Goal: Contribute content: Contribute content

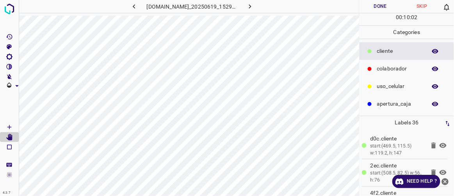
click at [263, 4] on button "button" at bounding box center [250, 6] width 25 height 13
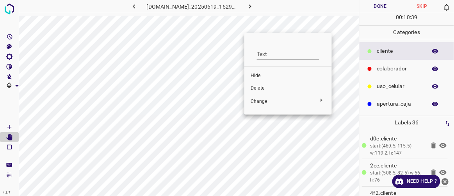
click at [258, 88] on span "Delete" at bounding box center [288, 88] width 75 height 7
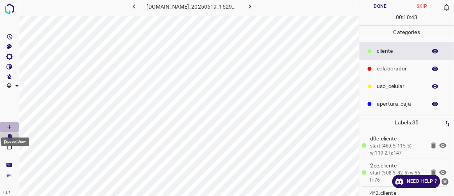
click at [11, 126] on icon "[Space] Draw" at bounding box center [9, 126] width 7 height 7
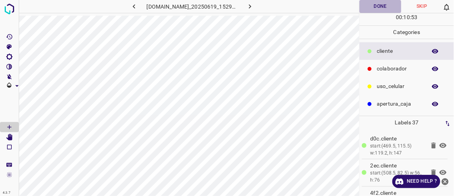
click at [382, 7] on button "Done" at bounding box center [380, 6] width 41 height 13
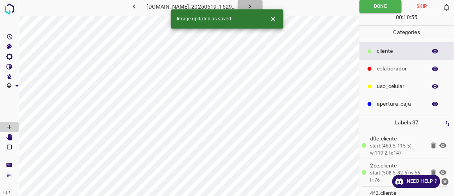
click at [263, 8] on button "button" at bounding box center [250, 6] width 25 height 13
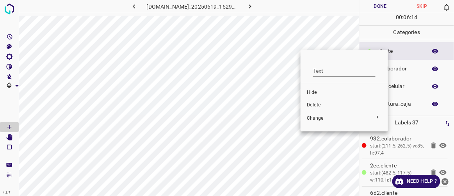
click at [317, 105] on span "Delete" at bounding box center [344, 105] width 75 height 7
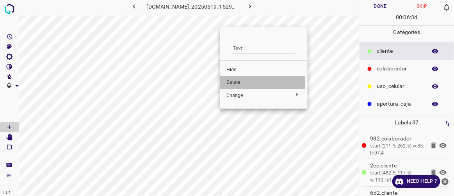
click at [237, 83] on span "Delete" at bounding box center [263, 82] width 75 height 7
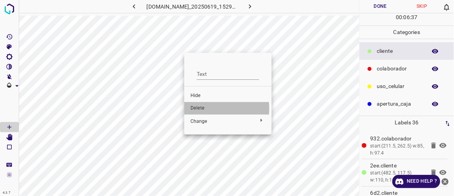
click at [199, 108] on span "Delete" at bounding box center [228, 108] width 75 height 7
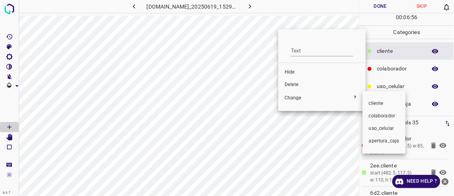
click at [289, 82] on div at bounding box center [227, 98] width 454 height 196
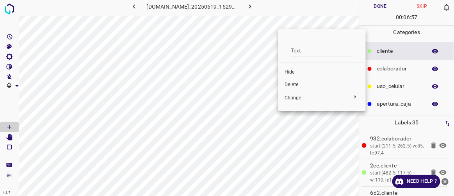
click at [287, 82] on span "Delete" at bounding box center [322, 84] width 75 height 7
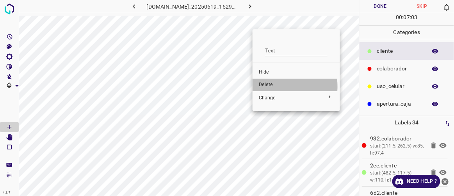
click at [265, 86] on span "Delete" at bounding box center [296, 84] width 75 height 7
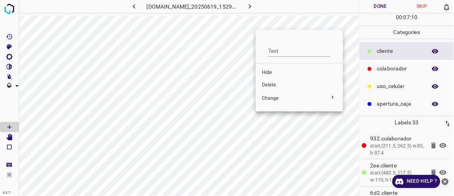
click at [271, 82] on span "Delete" at bounding box center [299, 85] width 75 height 7
click at [269, 83] on span "Delete" at bounding box center [298, 84] width 75 height 7
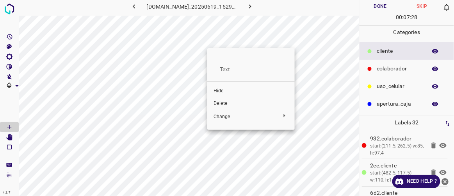
click at [225, 101] on span "Delete" at bounding box center [251, 103] width 75 height 7
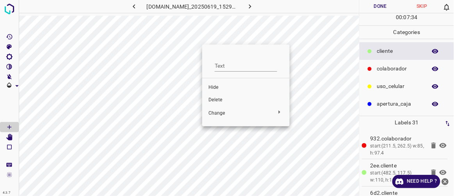
click at [221, 100] on span "Delete" at bounding box center [245, 99] width 75 height 7
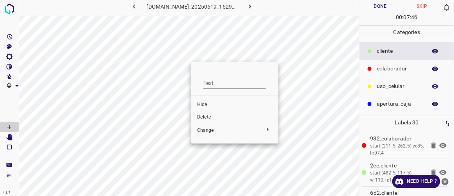
click at [208, 115] on span "Delete" at bounding box center [234, 117] width 75 height 7
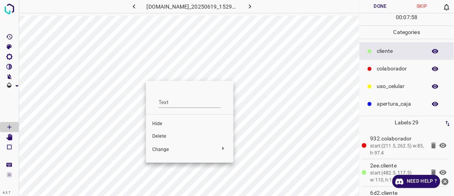
click at [160, 135] on span "Delete" at bounding box center [189, 136] width 75 height 7
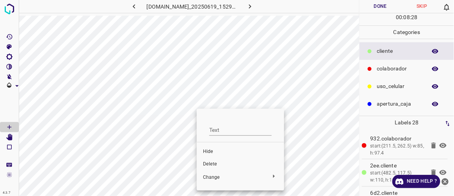
click at [207, 161] on span "Delete" at bounding box center [240, 163] width 75 height 7
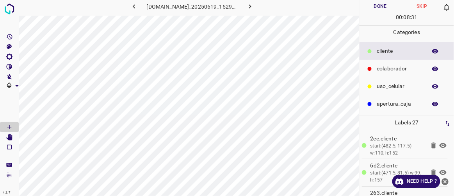
click at [381, 8] on button "Done" at bounding box center [380, 6] width 41 height 13
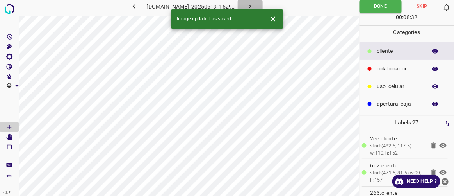
click at [254, 9] on icon "button" at bounding box center [250, 6] width 8 height 8
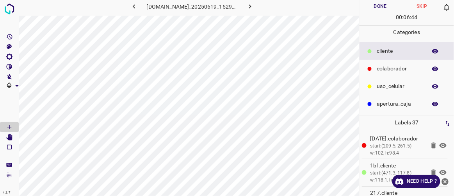
click at [130, 10] on icon "button" at bounding box center [134, 6] width 8 height 8
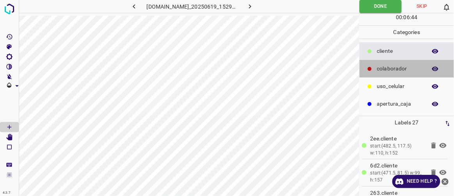
click at [378, 66] on p "colaborador" at bounding box center [400, 68] width 46 height 8
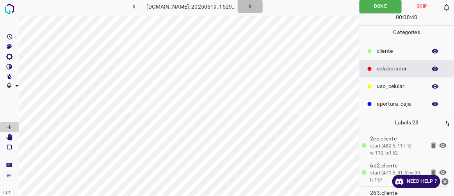
click at [254, 7] on icon "button" at bounding box center [250, 6] width 8 height 8
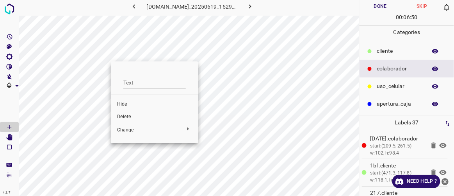
click at [127, 118] on span "Delete" at bounding box center [154, 116] width 75 height 7
click at [125, 114] on span "Delete" at bounding box center [151, 116] width 75 height 7
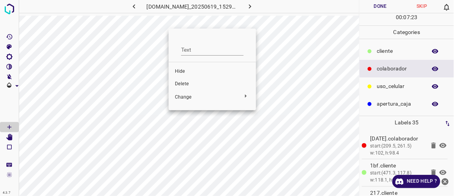
click at [189, 84] on span "Delete" at bounding box center [212, 83] width 75 height 7
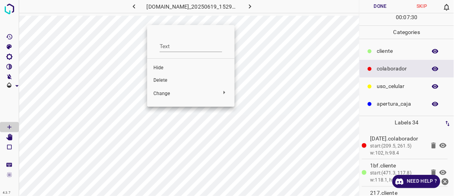
click at [166, 77] on span "Delete" at bounding box center [190, 80] width 75 height 7
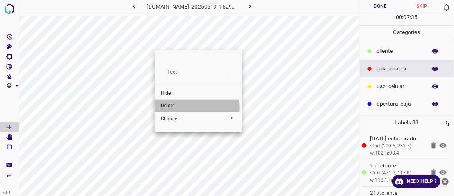
click at [174, 107] on span "Delete" at bounding box center [198, 105] width 75 height 7
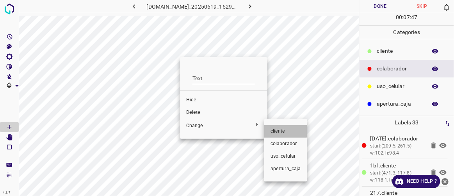
click at [278, 129] on span "​​cliente" at bounding box center [286, 131] width 30 height 7
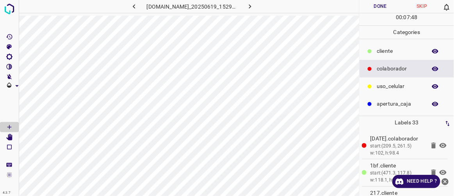
click at [394, 47] on p "​​cliente" at bounding box center [400, 51] width 46 height 8
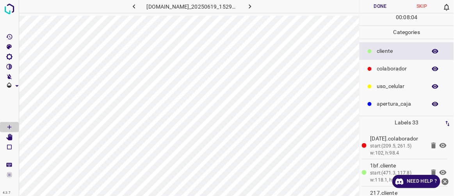
click at [384, 3] on button "Done" at bounding box center [380, 6] width 41 height 13
click at [263, 4] on button "button" at bounding box center [250, 6] width 25 height 13
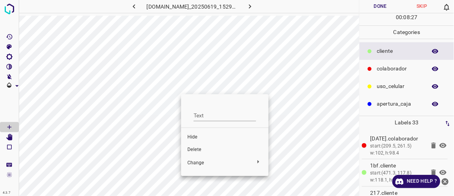
click at [195, 150] on span "Delete" at bounding box center [224, 149] width 75 height 7
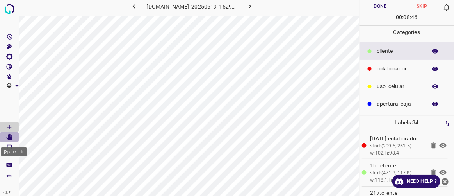
click at [11, 139] on icon "[Space] Edit" at bounding box center [9, 137] width 6 height 7
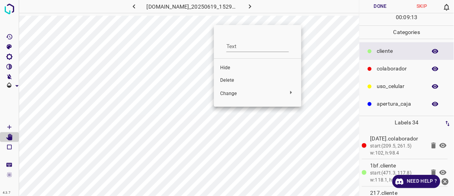
click at [228, 80] on span "Delete" at bounding box center [257, 80] width 75 height 7
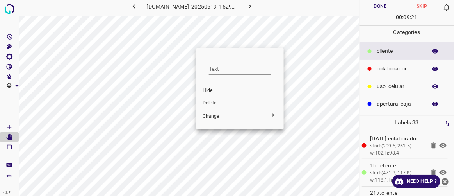
click at [214, 101] on span "Delete" at bounding box center [240, 103] width 75 height 7
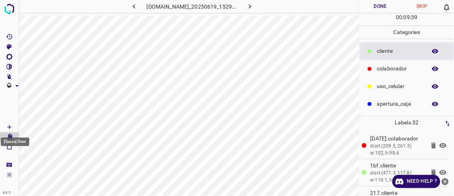
drag, startPoint x: 10, startPoint y: 125, endPoint x: 15, endPoint y: 121, distance: 6.2
click at [10, 125] on icon "[Space] Draw" at bounding box center [9, 126] width 7 height 7
click at [10, 135] on icon "[Space] Edit" at bounding box center [9, 137] width 6 height 7
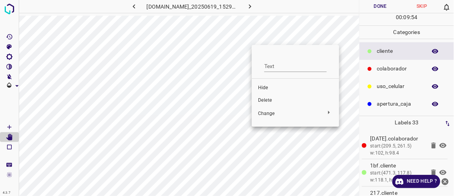
click at [264, 101] on span "Delete" at bounding box center [295, 100] width 75 height 7
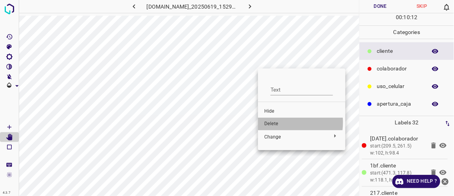
click at [278, 122] on span "Delete" at bounding box center [301, 123] width 75 height 7
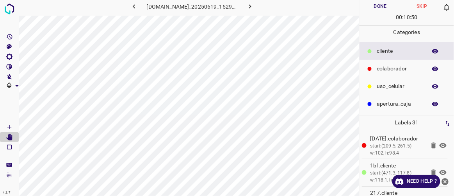
click at [377, 10] on button "Done" at bounding box center [380, 6] width 41 height 13
click at [251, 6] on icon "button" at bounding box center [250, 6] width 2 height 4
click at [130, 5] on icon "button" at bounding box center [134, 6] width 8 height 8
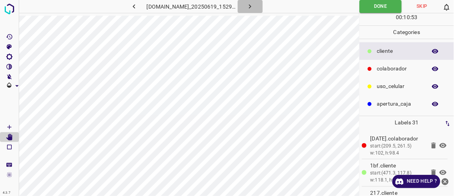
click at [251, 7] on icon "button" at bounding box center [250, 6] width 2 height 4
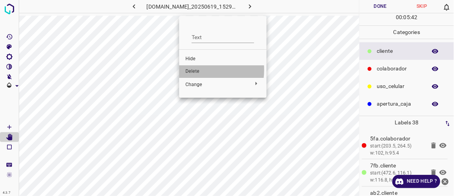
click at [196, 69] on span "Delete" at bounding box center [222, 71] width 75 height 7
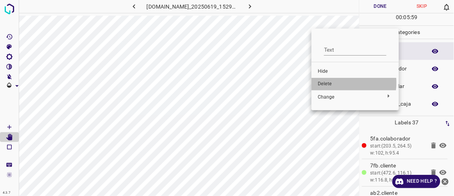
click at [330, 82] on span "Delete" at bounding box center [355, 83] width 75 height 7
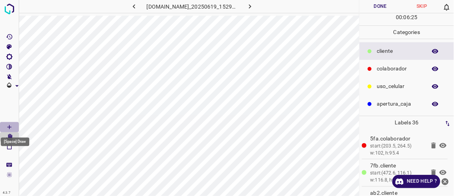
click at [10, 127] on icon "[Space] Draw" at bounding box center [9, 127] width 4 height 4
click at [9, 135] on icon "[Space] Edit" at bounding box center [9, 137] width 6 height 7
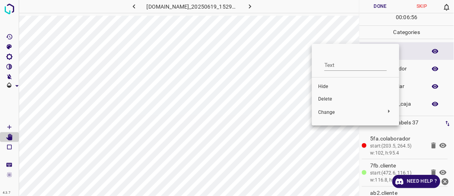
click at [326, 99] on span "Delete" at bounding box center [355, 99] width 75 height 7
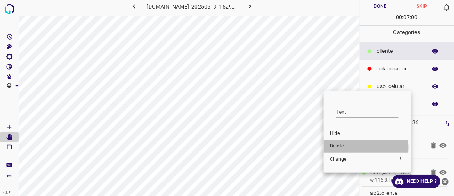
click at [337, 147] on span "Delete" at bounding box center [367, 146] width 75 height 7
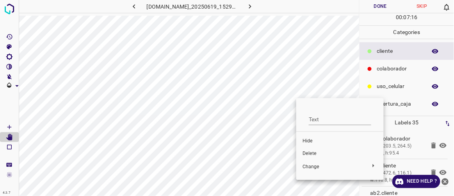
click at [312, 156] on span "Delete" at bounding box center [340, 153] width 75 height 7
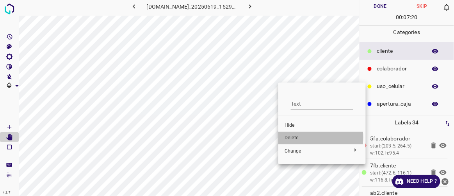
click at [299, 137] on span "Delete" at bounding box center [322, 137] width 75 height 7
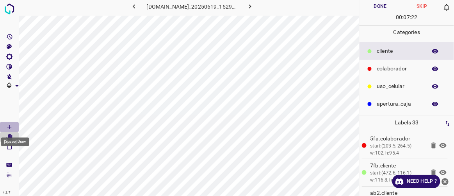
click at [6, 127] on icon "[Space] Draw" at bounding box center [9, 126] width 7 height 7
click at [380, 3] on button "Done" at bounding box center [380, 6] width 41 height 13
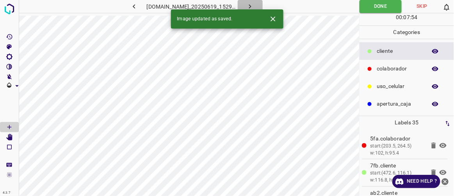
click at [254, 6] on icon "button" at bounding box center [250, 6] width 8 height 8
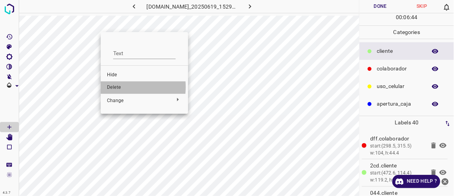
click at [114, 87] on span "Delete" at bounding box center [144, 87] width 75 height 7
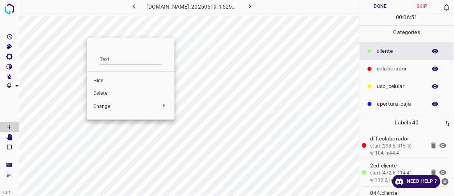
click at [102, 93] on span "Delete" at bounding box center [130, 93] width 75 height 7
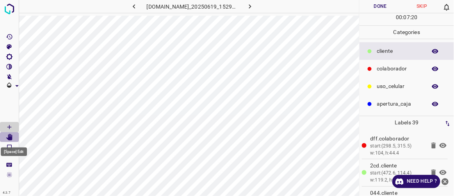
click at [9, 136] on icon "[Space] Edit" at bounding box center [9, 137] width 6 height 7
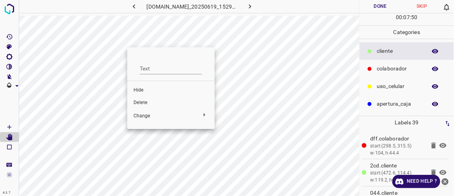
click at [140, 103] on span "Delete" at bounding box center [171, 102] width 75 height 7
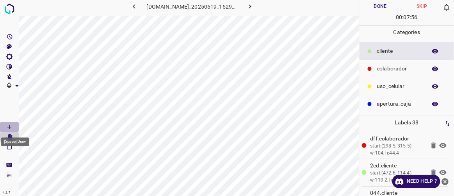
click at [14, 125] on Draw"] "[Space] Draw" at bounding box center [9, 127] width 19 height 10
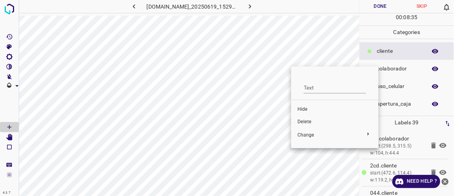
click at [274, 78] on div at bounding box center [227, 98] width 454 height 196
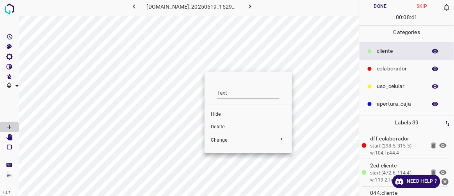
click at [219, 126] on span "Delete" at bounding box center [248, 126] width 75 height 7
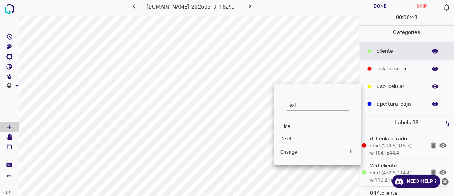
click at [285, 140] on span "Delete" at bounding box center [317, 138] width 75 height 7
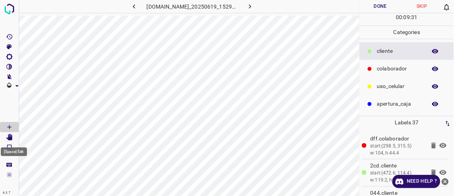
click at [13, 138] on Edit"] "[Space] Edit" at bounding box center [9, 137] width 19 height 10
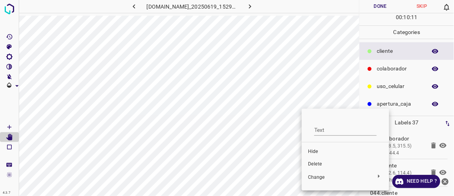
click at [316, 163] on span "Delete" at bounding box center [345, 163] width 75 height 7
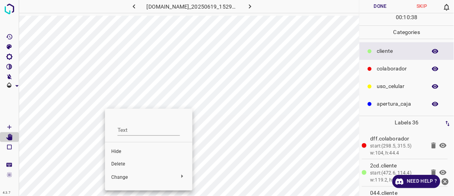
click at [119, 164] on span "Delete" at bounding box center [148, 163] width 75 height 7
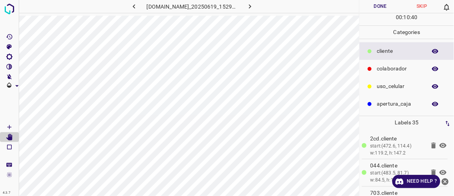
click at [392, 6] on button "Done" at bounding box center [380, 6] width 41 height 13
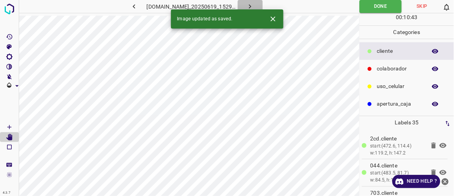
click at [254, 6] on icon "button" at bounding box center [250, 6] width 8 height 8
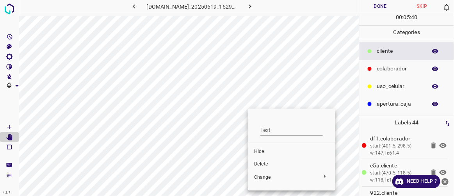
click at [262, 162] on span "Delete" at bounding box center [291, 163] width 75 height 7
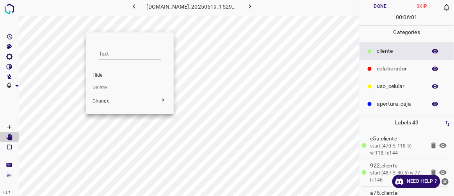
click at [105, 86] on span "Delete" at bounding box center [130, 87] width 75 height 7
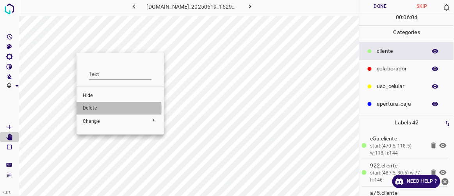
click at [92, 109] on span "Delete" at bounding box center [120, 108] width 75 height 7
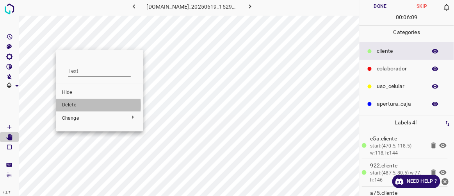
click at [71, 105] on span "Delete" at bounding box center [99, 105] width 75 height 7
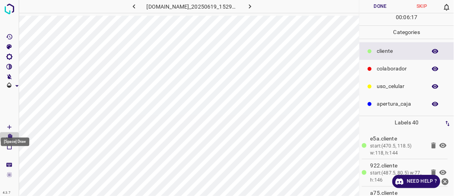
click at [16, 128] on Draw"] "[Space] Draw" at bounding box center [9, 127] width 19 height 10
drag, startPoint x: 10, startPoint y: 138, endPoint x: 16, endPoint y: 138, distance: 5.5
click at [9, 138] on icon "[Space] Edit" at bounding box center [9, 137] width 6 height 7
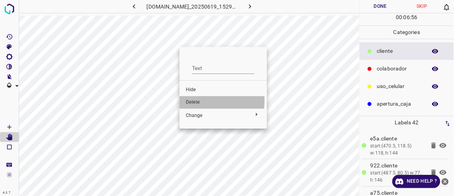
click at [191, 100] on span "Delete" at bounding box center [223, 102] width 75 height 7
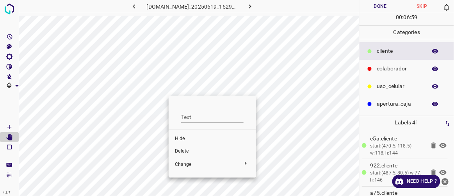
click at [180, 151] on span "Delete" at bounding box center [212, 151] width 75 height 7
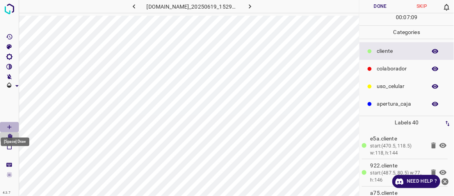
click at [9, 123] on icon "[Space] Draw" at bounding box center [9, 126] width 7 height 7
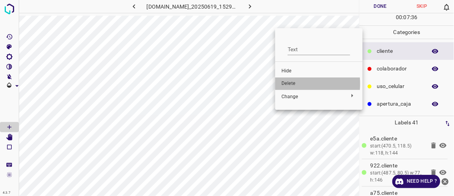
click at [290, 84] on span "Delete" at bounding box center [319, 83] width 75 height 7
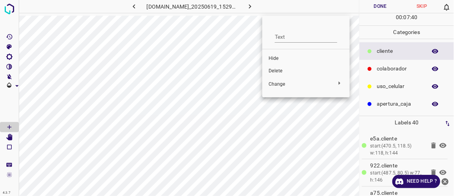
click at [277, 69] on span "Delete" at bounding box center [306, 71] width 75 height 7
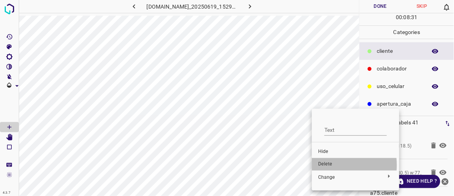
click at [326, 165] on span "Delete" at bounding box center [355, 163] width 75 height 7
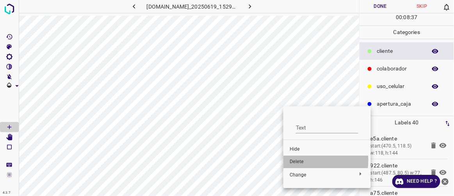
click at [298, 159] on span "Delete" at bounding box center [327, 161] width 75 height 7
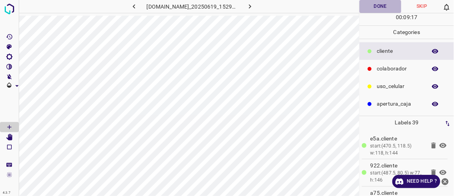
click at [374, 9] on button "Done" at bounding box center [380, 6] width 41 height 13
click at [254, 6] on icon "button" at bounding box center [250, 6] width 8 height 8
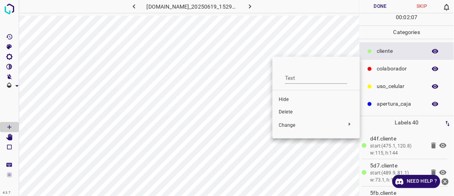
click at [285, 112] on span "Delete" at bounding box center [316, 112] width 75 height 7
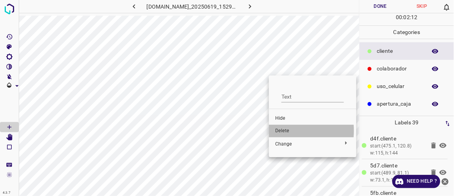
click at [281, 130] on span "Delete" at bounding box center [312, 130] width 75 height 7
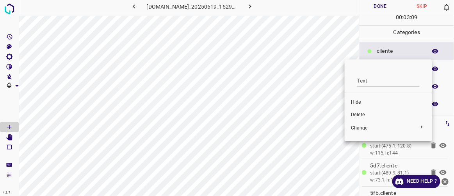
click at [360, 117] on span "Delete" at bounding box center [388, 114] width 75 height 7
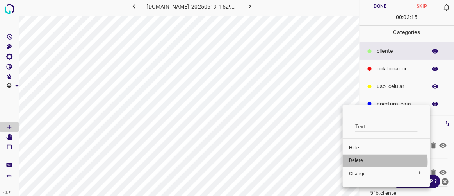
click at [356, 162] on span "Delete" at bounding box center [386, 160] width 75 height 7
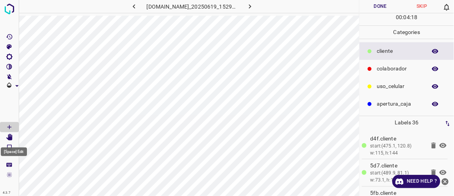
click at [10, 135] on icon "[Space] Edit" at bounding box center [9, 137] width 7 height 7
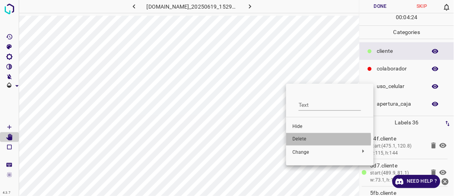
click at [298, 139] on span "Delete" at bounding box center [329, 138] width 75 height 7
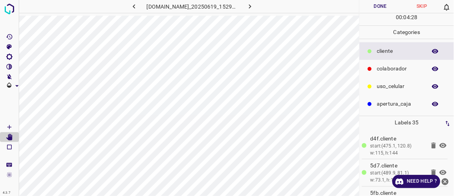
click at [384, 7] on button "Done" at bounding box center [380, 6] width 41 height 13
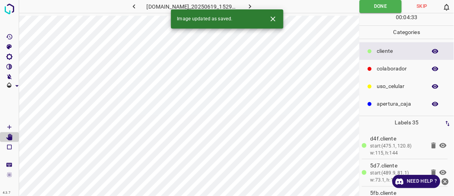
click at [254, 3] on icon "button" at bounding box center [250, 6] width 8 height 8
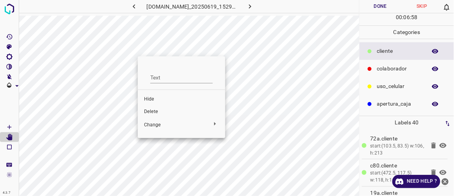
click at [159, 112] on span "Delete" at bounding box center [181, 111] width 75 height 7
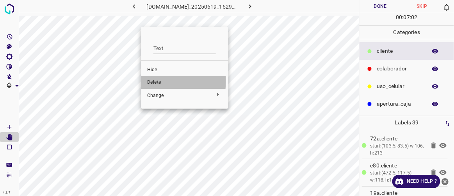
click at [153, 81] on span "Delete" at bounding box center [184, 82] width 75 height 7
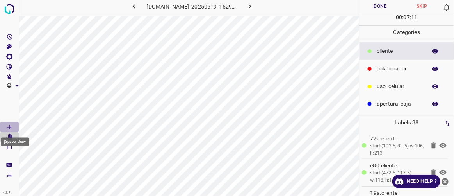
drag, startPoint x: 10, startPoint y: 124, endPoint x: 17, endPoint y: 120, distance: 8.0
click at [10, 124] on icon "[Space] Draw" at bounding box center [9, 126] width 7 height 7
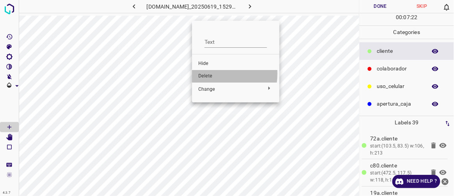
click at [209, 73] on span "Delete" at bounding box center [235, 76] width 75 height 7
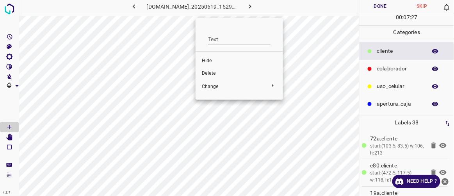
click at [210, 71] on span "Delete" at bounding box center [239, 73] width 75 height 7
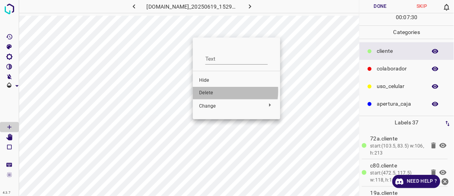
click at [214, 91] on span "Delete" at bounding box center [236, 92] width 75 height 7
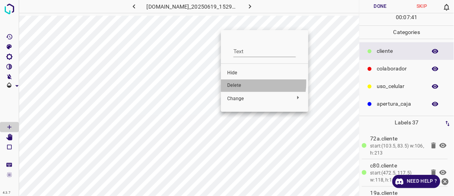
click at [240, 82] on span "Delete" at bounding box center [264, 85] width 75 height 7
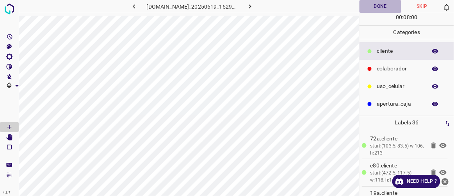
click at [378, 2] on button "Done" at bounding box center [380, 6] width 41 height 13
click at [254, 6] on icon "button" at bounding box center [250, 6] width 8 height 8
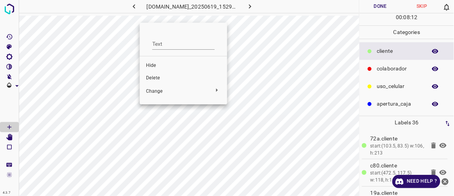
click at [156, 79] on span "Delete" at bounding box center [183, 78] width 75 height 7
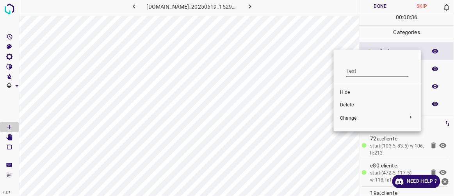
click at [352, 107] on span "Delete" at bounding box center [377, 105] width 75 height 7
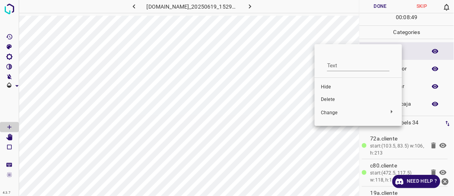
click at [333, 100] on span "Delete" at bounding box center [358, 99] width 75 height 7
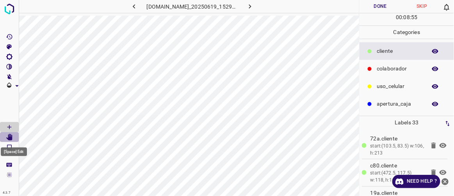
click at [9, 139] on icon "[Space] Edit" at bounding box center [9, 137] width 6 height 7
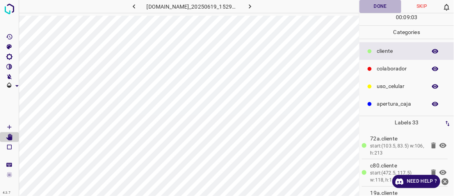
click at [375, 5] on button "Done" at bounding box center [380, 6] width 41 height 13
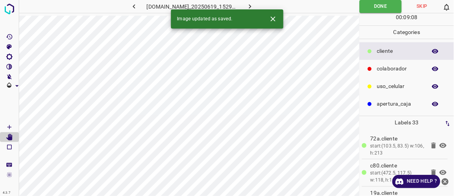
click at [251, 5] on icon "button" at bounding box center [250, 6] width 2 height 4
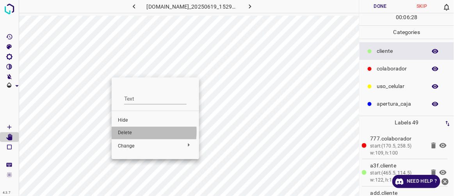
click at [128, 131] on span "Delete" at bounding box center [155, 132] width 75 height 7
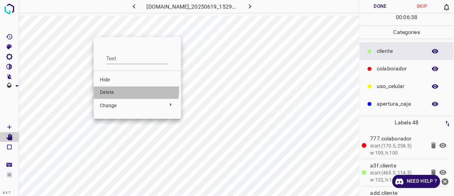
click at [105, 89] on span "Delete" at bounding box center [137, 92] width 75 height 7
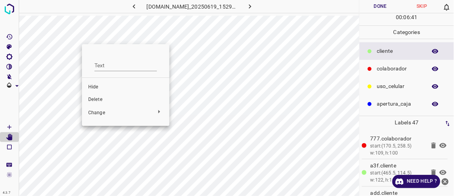
click at [103, 99] on span "Delete" at bounding box center [125, 99] width 75 height 7
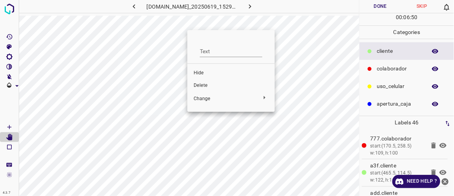
click at [200, 84] on span "Delete" at bounding box center [231, 85] width 75 height 7
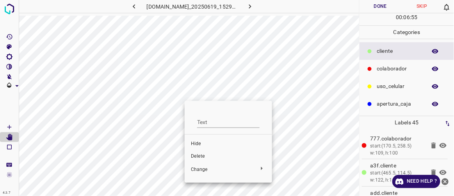
click at [197, 156] on span "Delete" at bounding box center [228, 156] width 75 height 7
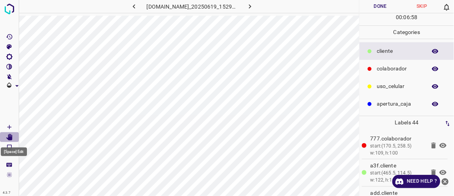
click at [10, 135] on icon "[Space] Edit" at bounding box center [9, 137] width 6 height 7
click at [11, 125] on icon "[Space] Draw" at bounding box center [9, 126] width 7 height 7
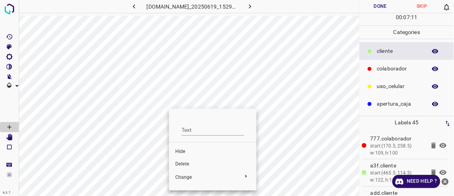
click at [188, 164] on span "Delete" at bounding box center [212, 163] width 75 height 7
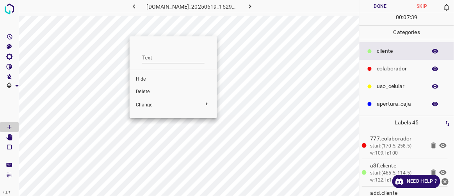
click at [146, 91] on span "Delete" at bounding box center [173, 91] width 75 height 7
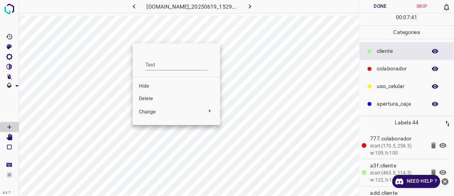
click at [148, 100] on span "Delete" at bounding box center [176, 98] width 75 height 7
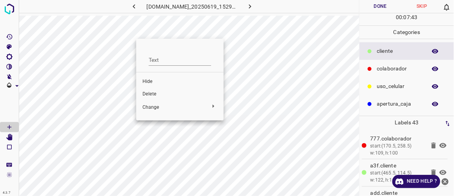
click at [154, 96] on span "Delete" at bounding box center [180, 94] width 75 height 7
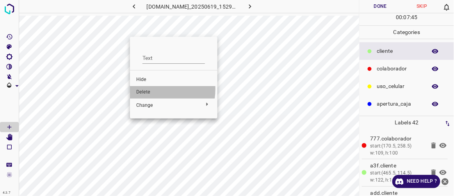
click at [150, 89] on span "Delete" at bounding box center [173, 92] width 75 height 7
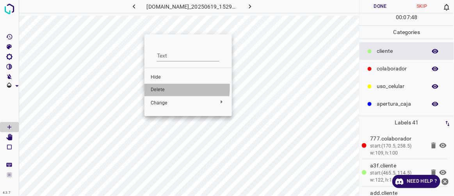
click at [157, 87] on span "Delete" at bounding box center [188, 89] width 75 height 7
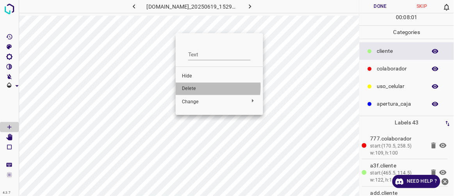
click at [196, 87] on span "Delete" at bounding box center [219, 88] width 75 height 7
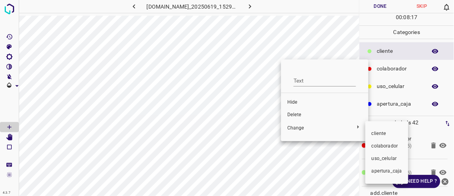
click at [298, 115] on div at bounding box center [227, 98] width 454 height 196
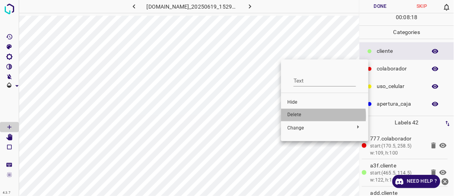
click at [303, 116] on span "Delete" at bounding box center [324, 114] width 75 height 7
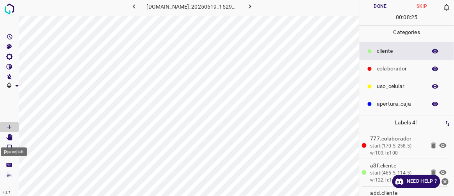
click at [9, 136] on icon "[Space] Edit" at bounding box center [9, 137] width 6 height 7
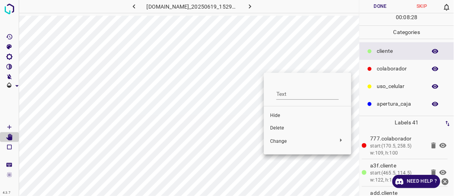
click at [280, 127] on span "Delete" at bounding box center [307, 128] width 75 height 7
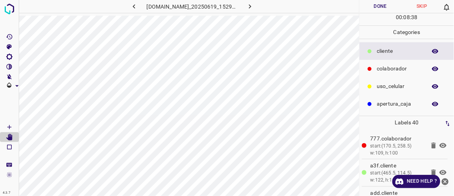
click at [383, 10] on button "Done" at bounding box center [380, 6] width 41 height 13
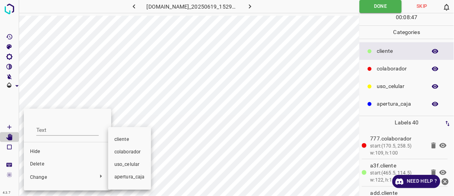
click at [39, 165] on div at bounding box center [227, 98] width 454 height 196
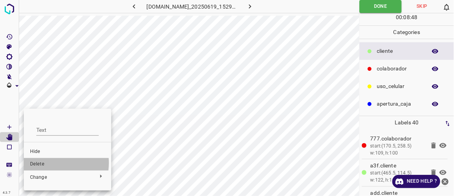
click at [50, 162] on span "Delete" at bounding box center [67, 163] width 75 height 7
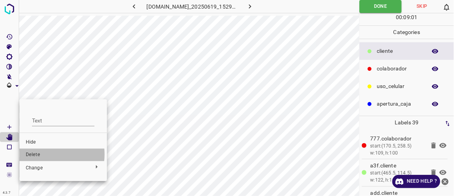
click at [38, 154] on span "Delete" at bounding box center [63, 154] width 75 height 7
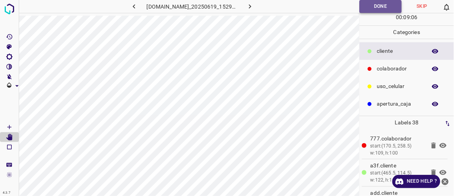
click at [377, 5] on button "Done" at bounding box center [381, 6] width 42 height 13
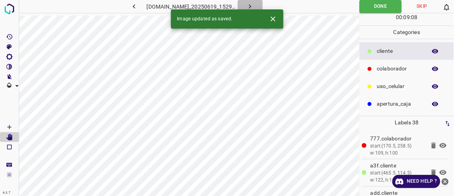
click at [254, 8] on icon "button" at bounding box center [250, 6] width 8 height 8
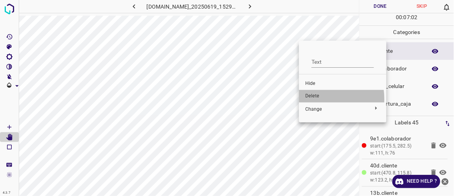
click at [316, 99] on span "Delete" at bounding box center [342, 96] width 75 height 7
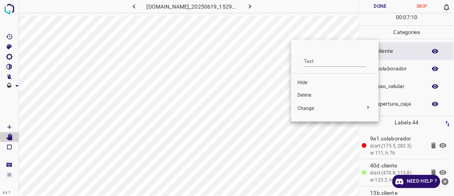
click at [307, 93] on span "Delete" at bounding box center [335, 95] width 75 height 7
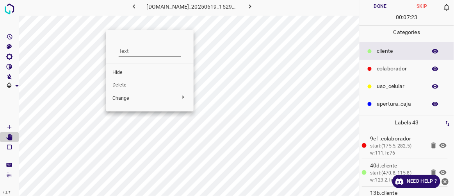
click at [127, 87] on span "Delete" at bounding box center [149, 85] width 75 height 7
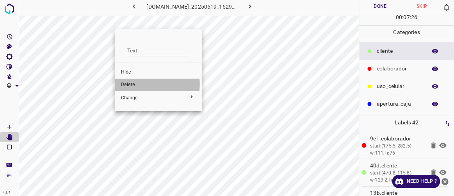
click at [134, 84] on span "Delete" at bounding box center [158, 84] width 75 height 7
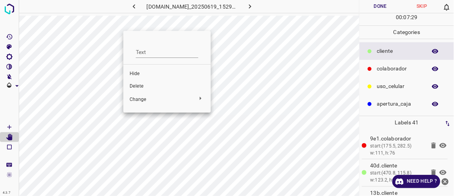
click at [141, 87] on span "Delete" at bounding box center [167, 86] width 75 height 7
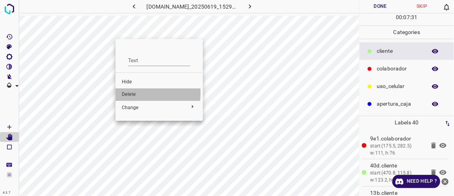
click at [134, 93] on span "Delete" at bounding box center [159, 94] width 75 height 7
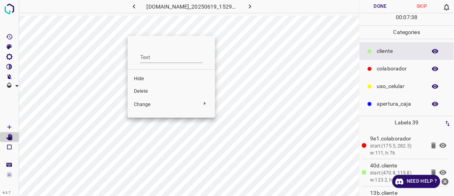
click at [145, 92] on span "Delete" at bounding box center [171, 91] width 75 height 7
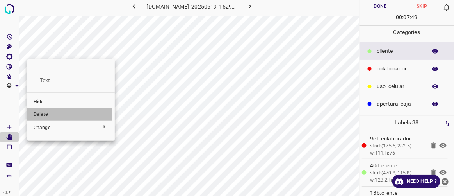
click at [47, 113] on span "Delete" at bounding box center [71, 114] width 75 height 7
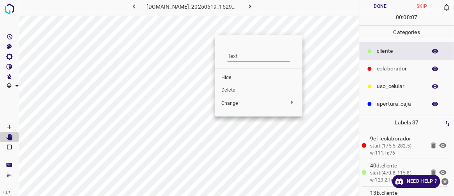
click at [231, 89] on span "Delete" at bounding box center [258, 90] width 75 height 7
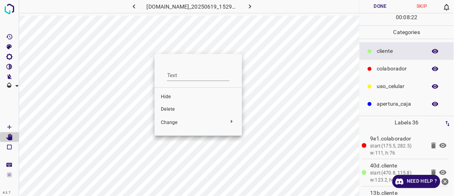
click at [167, 110] on span "Delete" at bounding box center [198, 109] width 75 height 7
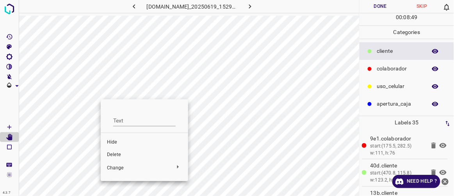
click at [114, 154] on span "Delete" at bounding box center [144, 154] width 75 height 7
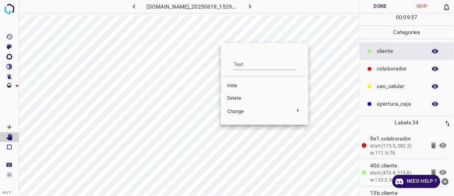
click at [243, 99] on span "Delete" at bounding box center [264, 98] width 75 height 7
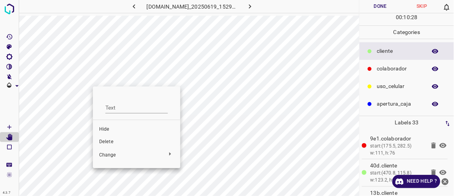
click at [109, 143] on span "Delete" at bounding box center [136, 141] width 75 height 7
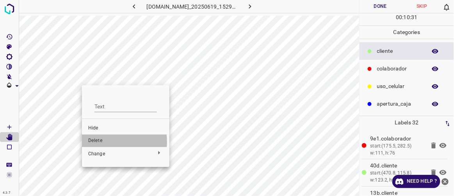
click at [99, 142] on span "Delete" at bounding box center [125, 140] width 75 height 7
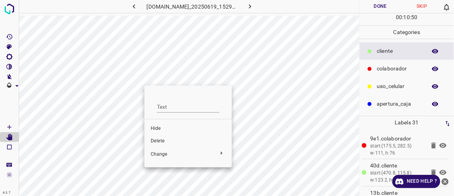
click at [154, 140] on span "Delete" at bounding box center [188, 140] width 75 height 7
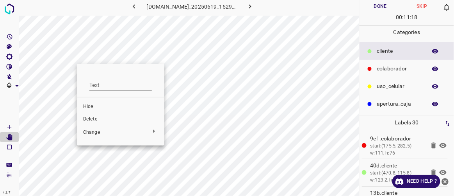
click at [87, 117] on span "Delete" at bounding box center [120, 119] width 75 height 7
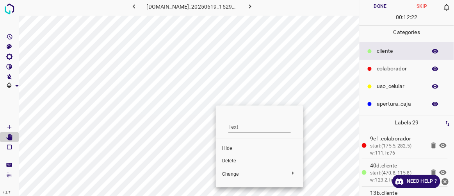
click at [226, 158] on span "Delete" at bounding box center [259, 160] width 75 height 7
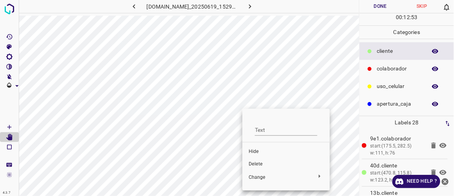
click at [251, 161] on span "Delete" at bounding box center [286, 163] width 75 height 7
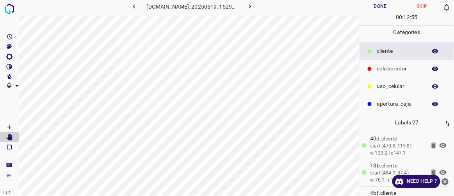
click at [388, 7] on button "Done" at bounding box center [380, 6] width 41 height 13
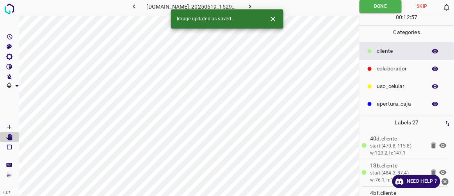
click at [254, 8] on icon "button" at bounding box center [250, 6] width 8 height 8
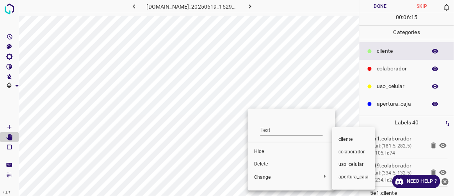
click at [338, 139] on li "​​cliente" at bounding box center [353, 139] width 43 height 12
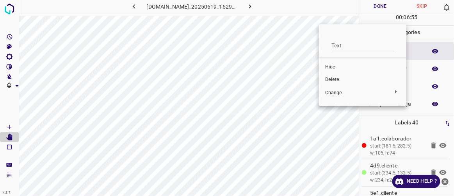
click at [337, 78] on span "Delete" at bounding box center [362, 79] width 75 height 7
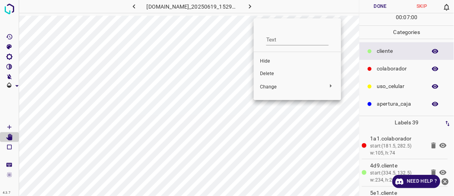
click at [270, 74] on span "Delete" at bounding box center [297, 73] width 75 height 7
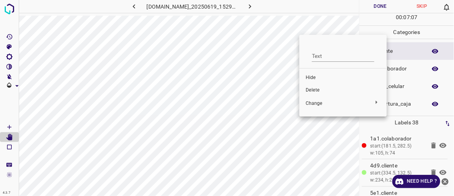
click at [310, 89] on span "Delete" at bounding box center [343, 90] width 75 height 7
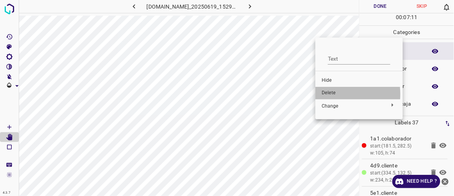
click at [328, 94] on span "Delete" at bounding box center [359, 92] width 75 height 7
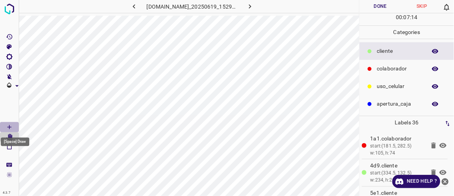
click at [14, 124] on Draw"] "[Space] Draw" at bounding box center [9, 127] width 19 height 10
click at [381, 4] on button "Done" at bounding box center [380, 6] width 41 height 13
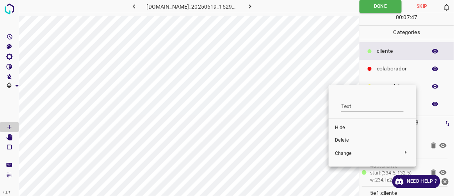
click at [343, 142] on span "Delete" at bounding box center [372, 140] width 75 height 7
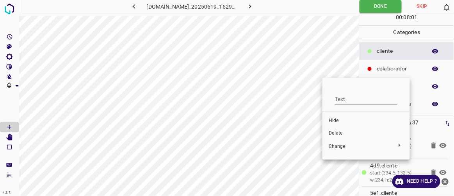
click at [333, 132] on span "Delete" at bounding box center [366, 133] width 75 height 7
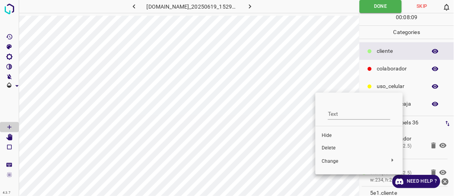
click at [9, 136] on div at bounding box center [227, 98] width 454 height 196
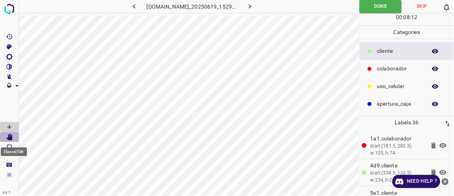
click at [12, 137] on icon "[Space] Edit" at bounding box center [9, 137] width 6 height 7
click at [9, 125] on icon "[Space] Draw" at bounding box center [9, 127] width 4 height 4
click at [254, 9] on icon "button" at bounding box center [250, 6] width 8 height 8
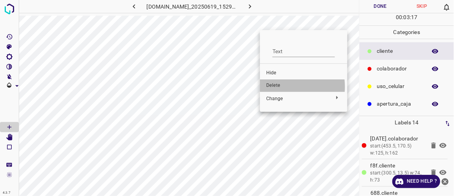
click at [277, 87] on span "Delete" at bounding box center [303, 85] width 75 height 7
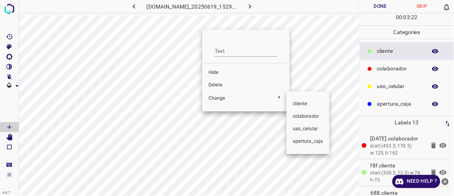
click at [224, 84] on div at bounding box center [227, 98] width 454 height 196
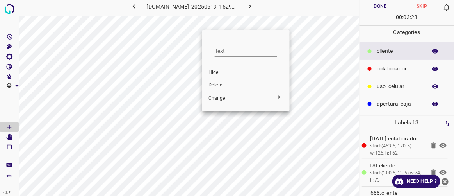
click at [221, 86] on span "Delete" at bounding box center [245, 85] width 75 height 7
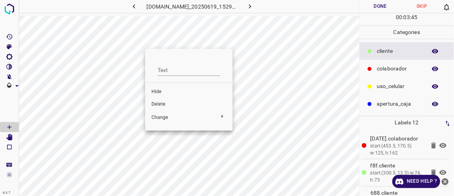
click at [161, 108] on li "Delete" at bounding box center [188, 104] width 87 height 12
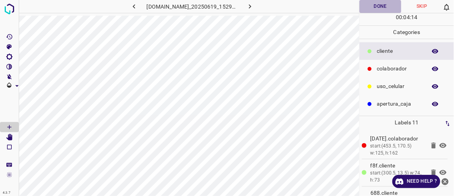
click at [388, 7] on button "Done" at bounding box center [380, 6] width 41 height 13
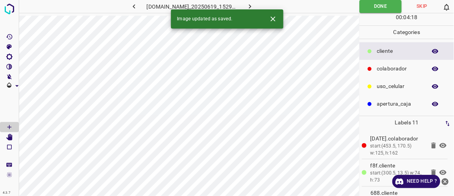
click at [254, 7] on icon "button" at bounding box center [250, 6] width 8 height 8
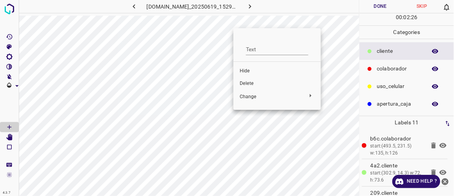
click at [242, 80] on span "Delete" at bounding box center [277, 83] width 75 height 7
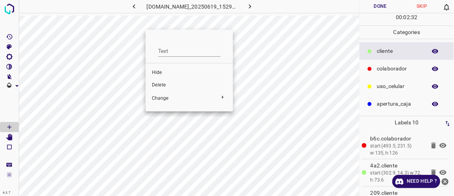
click at [155, 84] on span "Delete" at bounding box center [189, 85] width 75 height 7
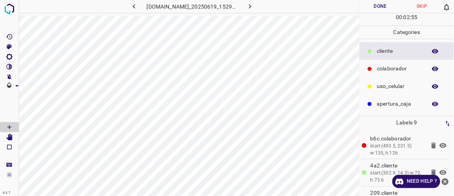
click at [383, 6] on button "Done" at bounding box center [380, 6] width 41 height 13
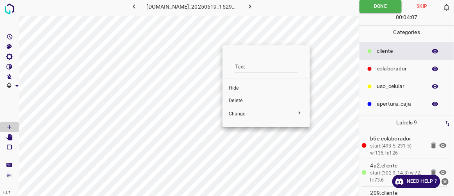
click at [234, 103] on span "Delete" at bounding box center [266, 100] width 75 height 7
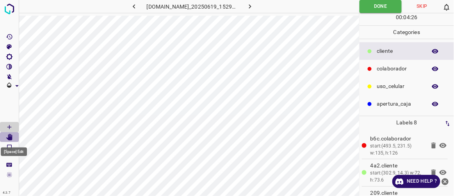
click at [11, 137] on icon "[Space] Edit" at bounding box center [9, 137] width 6 height 7
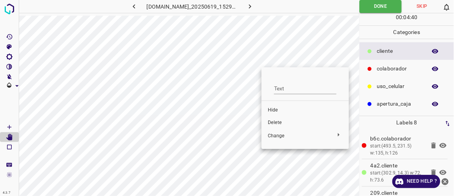
click at [276, 123] on span "Delete" at bounding box center [305, 122] width 75 height 7
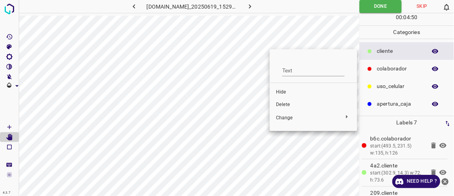
click at [280, 105] on span "Delete" at bounding box center [313, 104] width 75 height 7
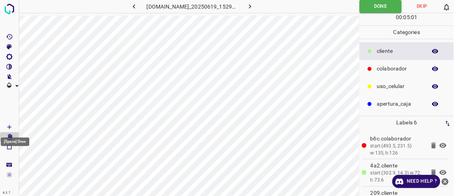
click at [14, 128] on Draw"] "[Space] Draw" at bounding box center [9, 127] width 19 height 10
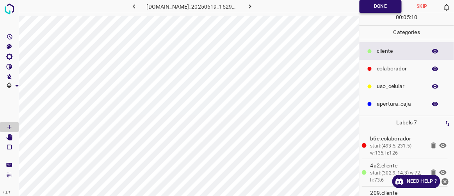
click at [374, 5] on button "Done" at bounding box center [381, 6] width 42 height 13
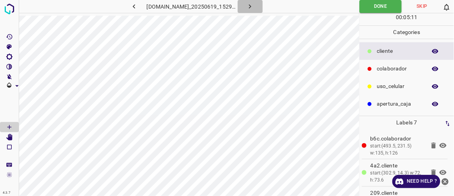
click at [254, 5] on icon "button" at bounding box center [250, 6] width 8 height 8
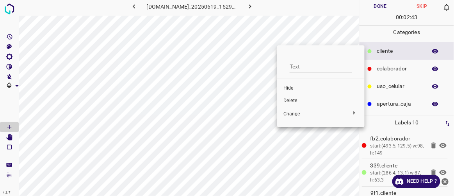
click at [292, 99] on span "Delete" at bounding box center [320, 100] width 75 height 7
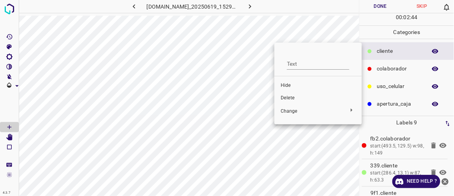
click at [296, 97] on span "Delete" at bounding box center [318, 97] width 75 height 7
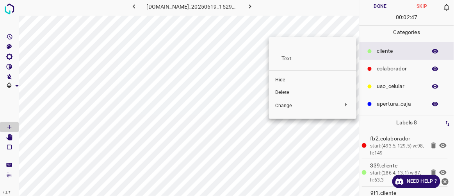
click at [281, 91] on span "Delete" at bounding box center [312, 92] width 75 height 7
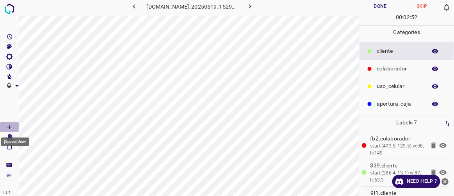
click at [16, 124] on Draw"] "[Space] Draw" at bounding box center [9, 127] width 19 height 10
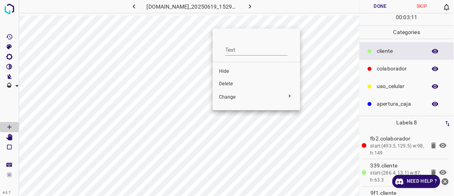
click at [200, 93] on div at bounding box center [227, 98] width 454 height 196
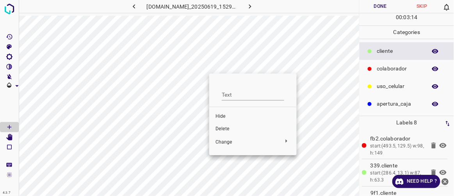
drag, startPoint x: 229, startPoint y: 131, endPoint x: 233, endPoint y: 127, distance: 5.9
click at [230, 131] on span "Delete" at bounding box center [253, 128] width 75 height 7
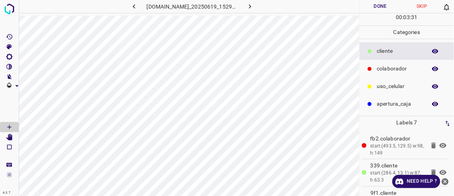
click at [390, 4] on button "Done" at bounding box center [380, 6] width 41 height 13
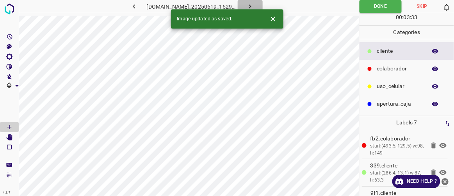
click at [254, 7] on icon "button" at bounding box center [250, 6] width 8 height 8
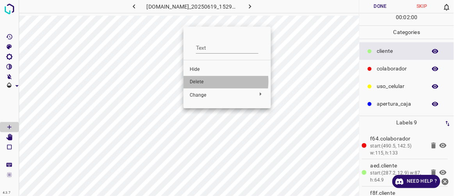
click at [212, 81] on span "Delete" at bounding box center [227, 81] width 75 height 7
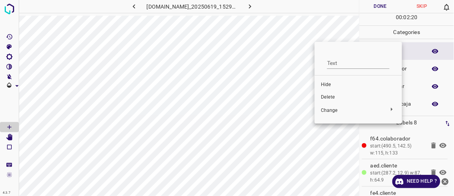
click at [324, 98] on span "Delete" at bounding box center [358, 97] width 75 height 7
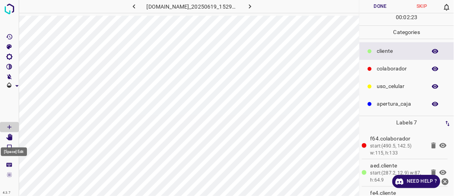
click at [11, 136] on icon "[Space] Edit" at bounding box center [9, 137] width 6 height 7
click at [130, 8] on icon "button" at bounding box center [134, 6] width 8 height 8
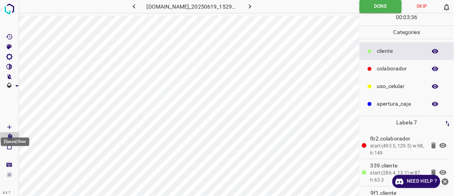
drag, startPoint x: 11, startPoint y: 127, endPoint x: 16, endPoint y: 126, distance: 4.6
click at [11, 127] on icon "[Space] Draw" at bounding box center [9, 126] width 7 height 7
click at [254, 5] on icon "button" at bounding box center [250, 6] width 8 height 8
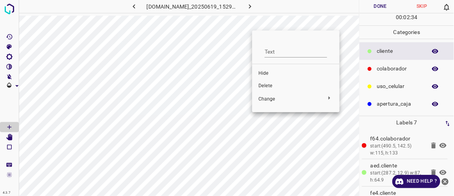
click at [268, 85] on span "Delete" at bounding box center [295, 85] width 75 height 7
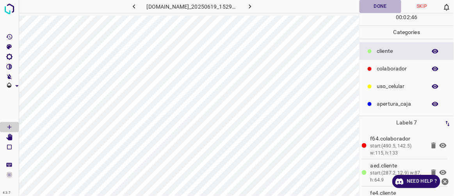
click at [382, 10] on button "Done" at bounding box center [380, 6] width 41 height 13
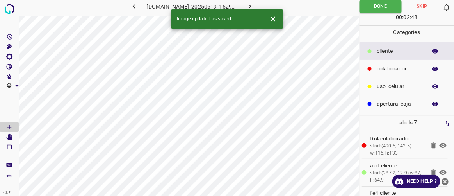
click at [130, 6] on icon "button" at bounding box center [134, 6] width 8 height 8
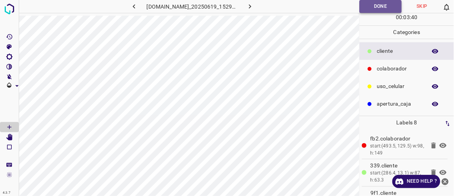
click at [381, 5] on button "Done" at bounding box center [381, 6] width 42 height 13
click at [263, 6] on button "button" at bounding box center [250, 6] width 25 height 13
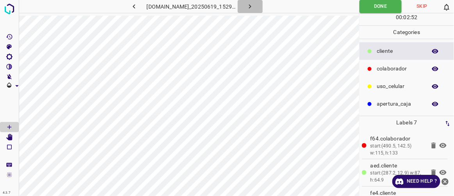
click at [254, 5] on icon "button" at bounding box center [250, 6] width 8 height 8
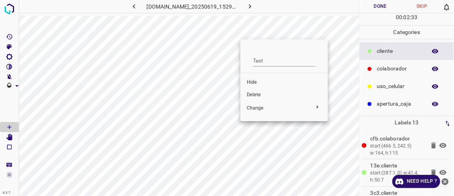
click at [269, 96] on span "Delete" at bounding box center [284, 94] width 75 height 7
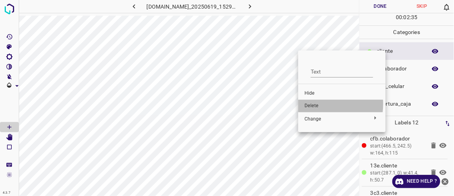
click at [313, 104] on span "Delete" at bounding box center [342, 105] width 75 height 7
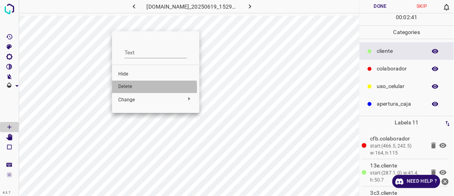
click at [122, 88] on span "Delete" at bounding box center [155, 86] width 75 height 7
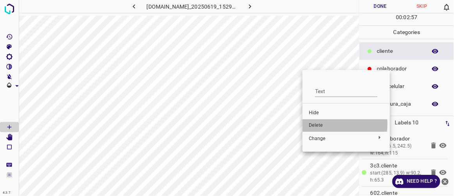
drag, startPoint x: 317, startPoint y: 125, endPoint x: 317, endPoint y: 117, distance: 7.4
click at [317, 125] on span "Delete" at bounding box center [346, 125] width 75 height 7
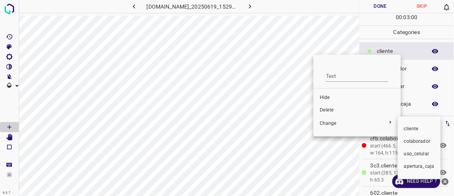
click at [323, 111] on div at bounding box center [227, 98] width 454 height 196
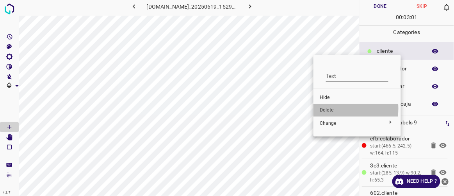
click at [333, 109] on span "Delete" at bounding box center [357, 110] width 75 height 7
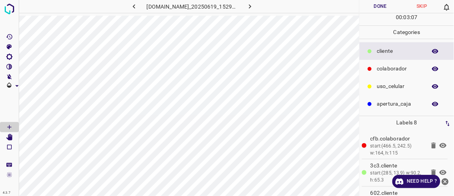
click at [387, 9] on button "Done" at bounding box center [380, 6] width 41 height 13
click at [254, 7] on icon "button" at bounding box center [250, 6] width 8 height 8
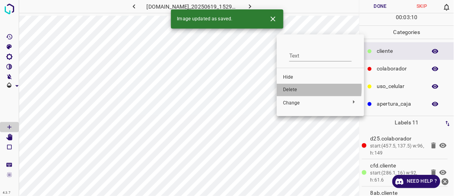
click at [292, 88] on span "Delete" at bounding box center [320, 89] width 75 height 7
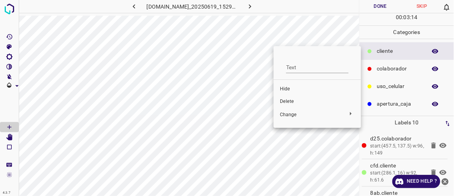
click at [289, 100] on span "Delete" at bounding box center [317, 101] width 75 height 7
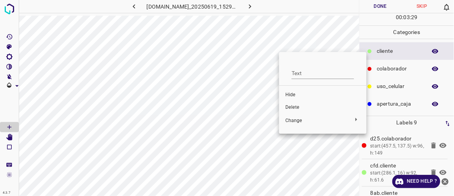
click at [294, 106] on span "Delete" at bounding box center [322, 107] width 75 height 7
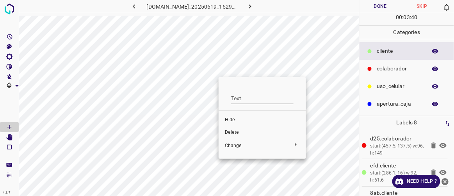
click at [228, 129] on span "Delete" at bounding box center [262, 132] width 75 height 7
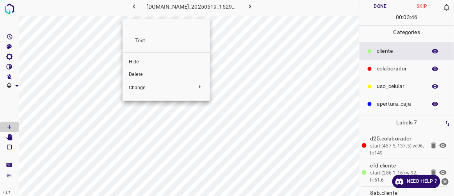
click at [146, 75] on span "Delete" at bounding box center [166, 74] width 75 height 7
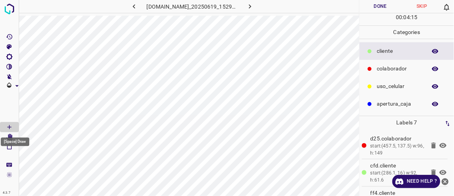
click at [9, 136] on div "[Space] Draw" at bounding box center [15, 139] width 30 height 15
click at [8, 135] on icon "[Space] Edit" at bounding box center [9, 137] width 7 height 7
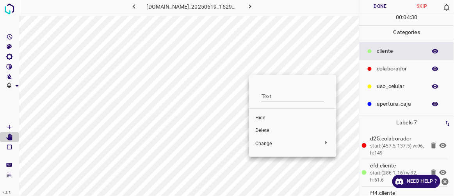
click at [258, 131] on span "Delete" at bounding box center [292, 130] width 75 height 7
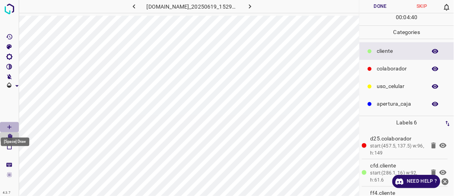
click at [16, 127] on Draw"] "[Space] Draw" at bounding box center [9, 127] width 19 height 10
click at [11, 136] on div "[Space] Draw" at bounding box center [15, 139] width 30 height 15
click at [11, 137] on icon "[Space] Edit" at bounding box center [9, 137] width 6 height 7
click at [385, 6] on button "Done" at bounding box center [380, 6] width 41 height 13
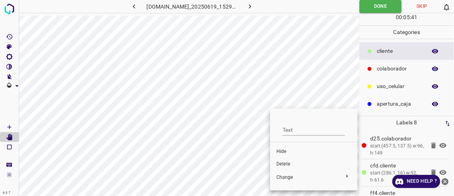
click at [277, 166] on span "Delete" at bounding box center [313, 163] width 75 height 7
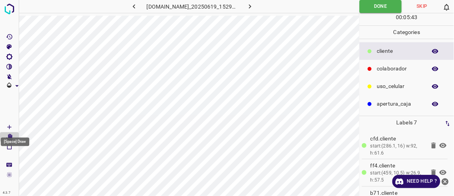
click at [12, 127] on icon "[Space] Draw" at bounding box center [9, 126] width 7 height 7
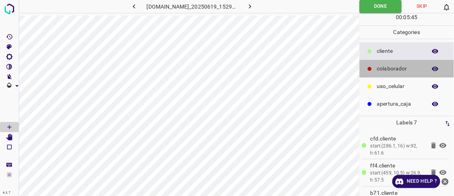
click at [401, 66] on p "colaborador" at bounding box center [400, 68] width 46 height 8
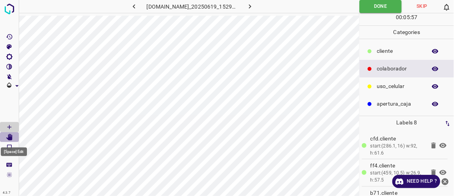
click at [12, 136] on icon "[Space] Edit" at bounding box center [9, 137] width 6 height 7
click at [130, 5] on icon "button" at bounding box center [134, 6] width 8 height 8
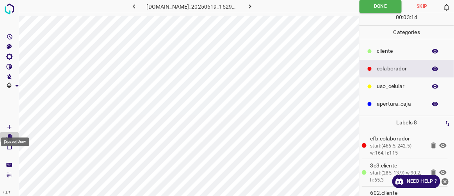
click at [12, 125] on icon "[Space] Draw" at bounding box center [9, 126] width 7 height 7
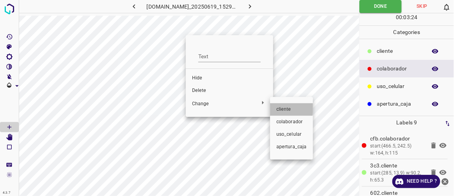
click at [280, 108] on span "​​cliente" at bounding box center [291, 109] width 30 height 7
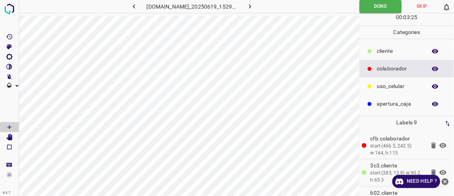
click at [378, 49] on p "​​cliente" at bounding box center [400, 51] width 46 height 8
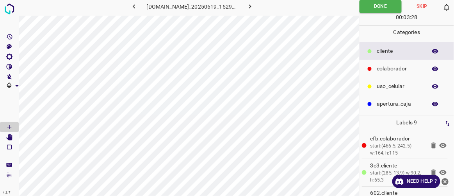
click at [263, 9] on button "button" at bounding box center [250, 6] width 25 height 13
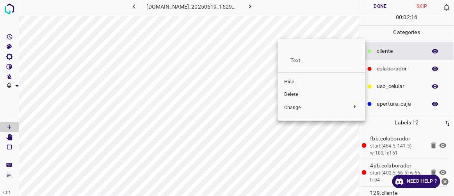
click at [294, 96] on span "Delete" at bounding box center [321, 94] width 75 height 7
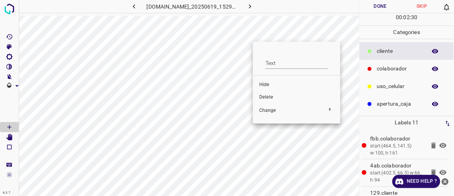
click at [258, 39] on div at bounding box center [227, 98] width 454 height 196
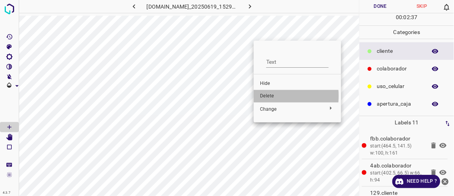
click at [267, 96] on span "Delete" at bounding box center [297, 96] width 75 height 7
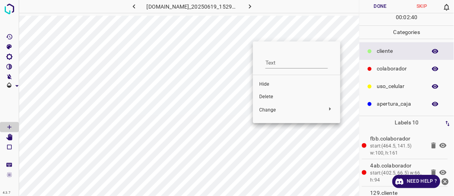
click at [267, 96] on span "Delete" at bounding box center [296, 96] width 75 height 7
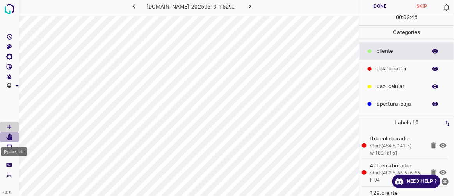
click at [11, 134] on icon "[Space] Edit" at bounding box center [9, 137] width 7 height 7
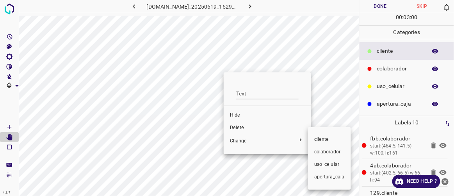
click at [291, 54] on div at bounding box center [227, 98] width 454 height 196
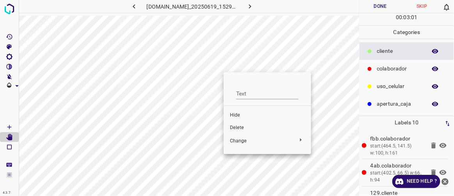
click at [283, 55] on div at bounding box center [227, 98] width 454 height 196
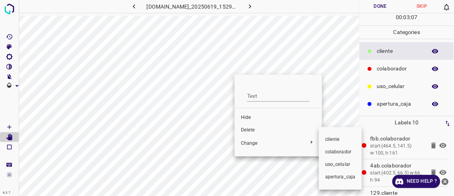
click at [330, 141] on span "​​cliente" at bounding box center [340, 139] width 30 height 7
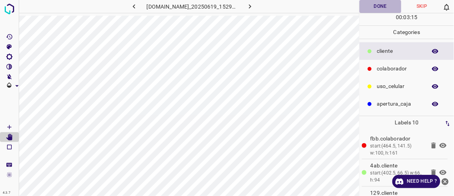
click at [374, 7] on button "Done" at bounding box center [380, 6] width 41 height 13
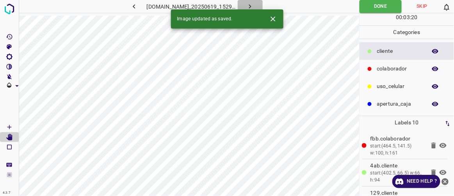
click at [263, 5] on button "button" at bounding box center [250, 6] width 25 height 13
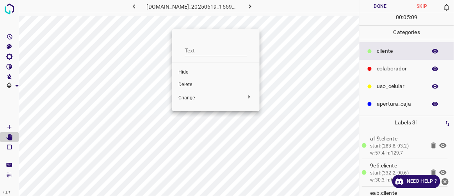
click at [192, 87] on span "Delete" at bounding box center [215, 84] width 75 height 7
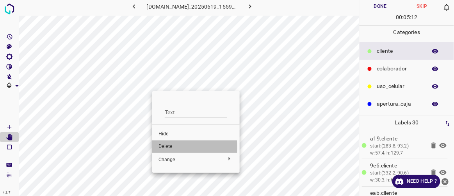
click at [167, 147] on span "Delete" at bounding box center [196, 146] width 75 height 7
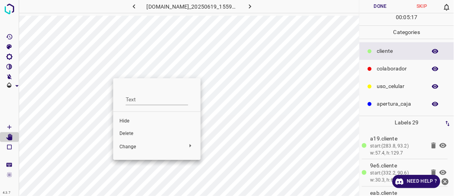
click at [128, 130] on span "Delete" at bounding box center [156, 133] width 75 height 7
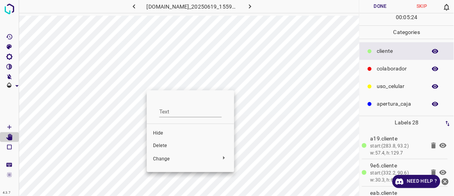
click at [160, 148] on span "Delete" at bounding box center [190, 145] width 75 height 7
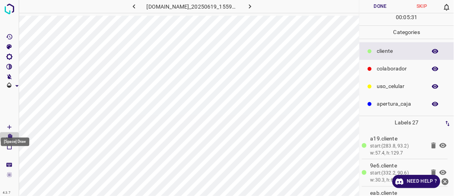
click at [8, 126] on icon "[Space] Draw" at bounding box center [9, 126] width 7 height 7
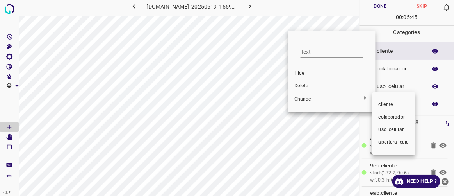
click at [304, 86] on div at bounding box center [227, 98] width 454 height 196
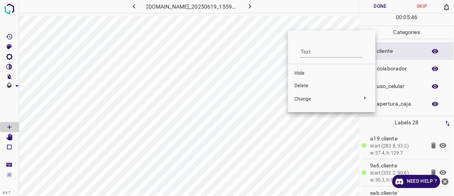
click at [296, 87] on span "Delete" at bounding box center [331, 85] width 75 height 7
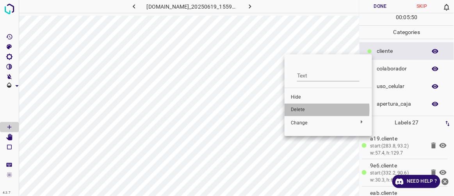
click at [298, 109] on span "Delete" at bounding box center [328, 109] width 75 height 7
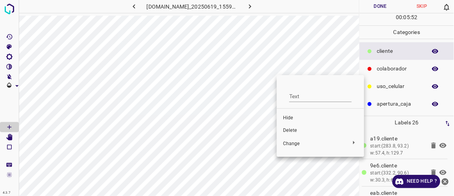
click at [293, 129] on span "Delete" at bounding box center [320, 130] width 75 height 7
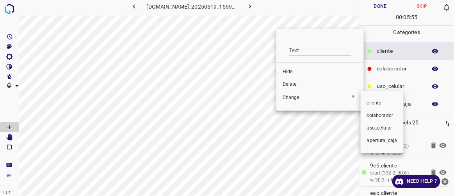
click at [290, 85] on div at bounding box center [227, 98] width 454 height 196
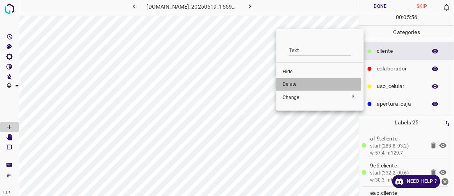
click at [290, 84] on span "Delete" at bounding box center [320, 84] width 75 height 7
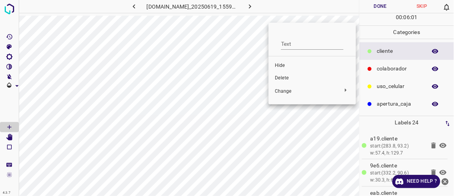
click at [283, 77] on span "Delete" at bounding box center [312, 78] width 75 height 7
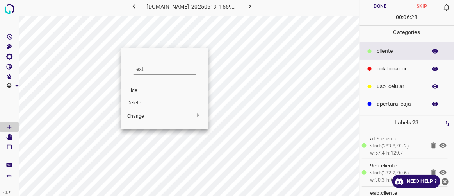
click at [140, 102] on span "Delete" at bounding box center [164, 103] width 75 height 7
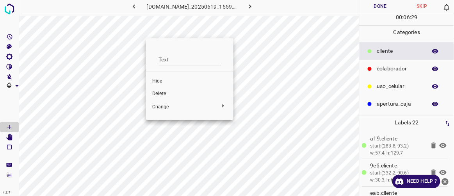
click at [162, 93] on span "Delete" at bounding box center [189, 93] width 75 height 7
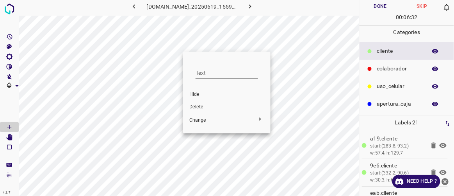
click at [200, 107] on span "Delete" at bounding box center [226, 106] width 75 height 7
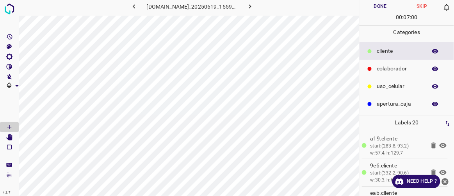
click at [390, 4] on button "Done" at bounding box center [380, 6] width 41 height 13
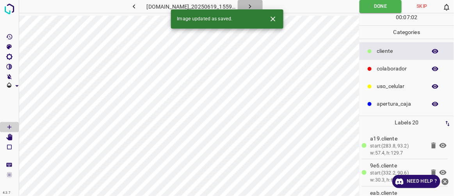
click at [254, 8] on icon "button" at bounding box center [250, 6] width 8 height 8
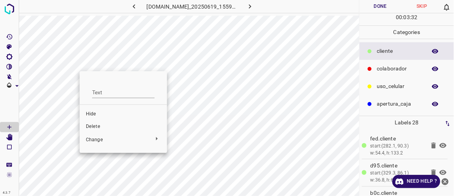
click at [93, 128] on span "Delete" at bounding box center [123, 126] width 75 height 7
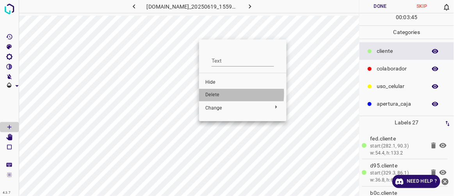
click at [213, 93] on span "Delete" at bounding box center [242, 94] width 75 height 7
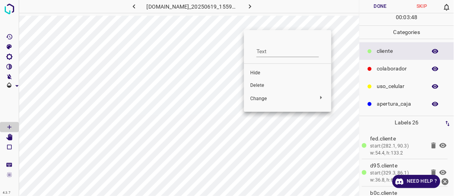
click at [262, 82] on span "Delete" at bounding box center [287, 85] width 75 height 7
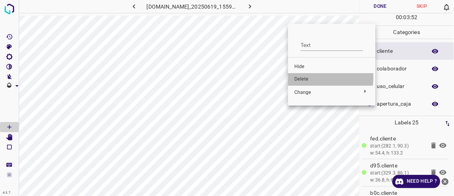
click at [306, 77] on span "Delete" at bounding box center [331, 79] width 75 height 7
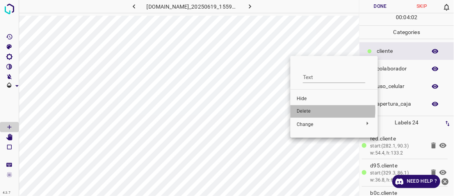
click at [303, 112] on span "Delete" at bounding box center [334, 111] width 75 height 7
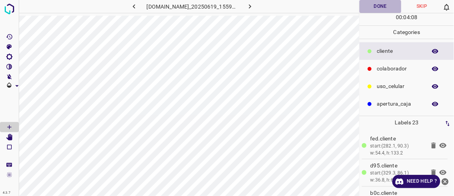
click at [380, 9] on button "Done" at bounding box center [380, 6] width 41 height 13
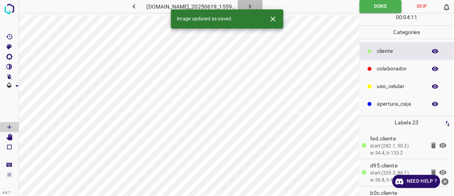
click at [254, 9] on icon "button" at bounding box center [250, 6] width 8 height 8
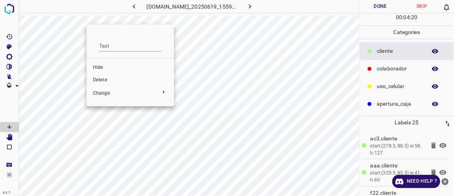
click at [82, 70] on div at bounding box center [227, 98] width 454 height 196
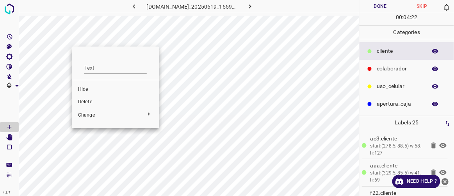
click at [86, 100] on span "Delete" at bounding box center [115, 101] width 75 height 7
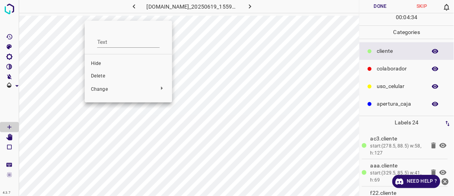
click at [116, 19] on div at bounding box center [227, 98] width 454 height 196
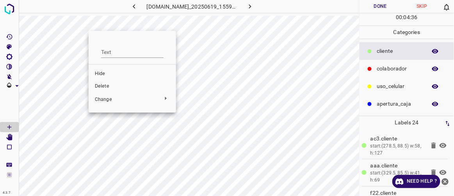
click at [86, 56] on div at bounding box center [227, 98] width 454 height 196
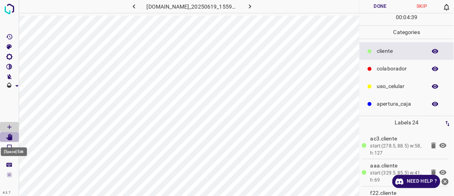
click at [9, 137] on icon "[Space] Edit" at bounding box center [9, 137] width 6 height 7
click at [9, 136] on icon "[Space] Edit" at bounding box center [9, 137] width 6 height 7
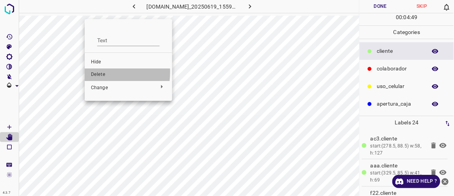
click at [98, 72] on span "Delete" at bounding box center [128, 74] width 75 height 7
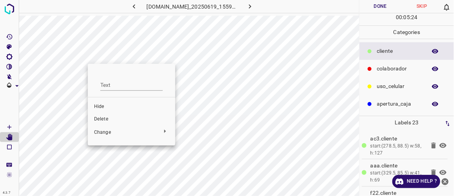
click at [39, 100] on div at bounding box center [227, 98] width 454 height 196
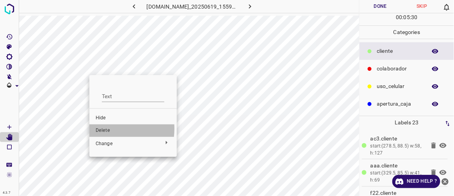
click at [98, 128] on span "Delete" at bounding box center [133, 130] width 75 height 7
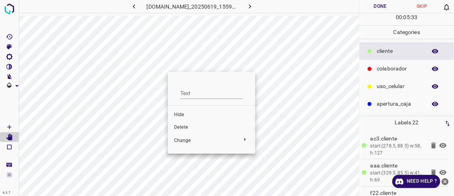
click at [180, 125] on span "Delete" at bounding box center [211, 127] width 75 height 7
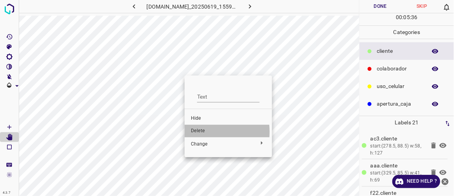
click at [198, 132] on span "Delete" at bounding box center [228, 130] width 75 height 7
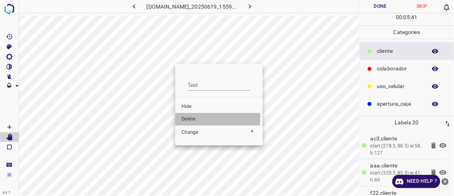
click at [189, 117] on span "Delete" at bounding box center [219, 119] width 75 height 7
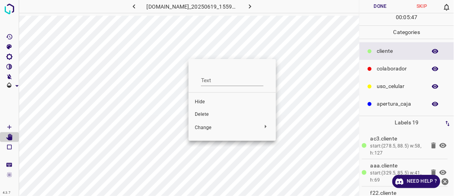
click at [199, 112] on span "Delete" at bounding box center [232, 114] width 75 height 7
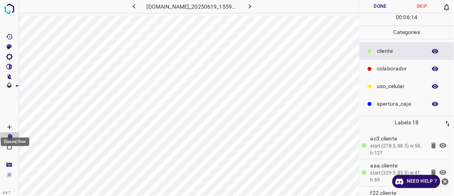
click at [9, 126] on icon "[Space] Draw" at bounding box center [9, 127] width 4 height 4
click at [383, 5] on button "Done" at bounding box center [380, 6] width 41 height 13
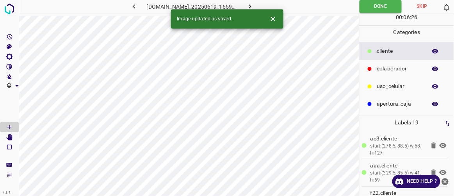
click at [254, 6] on icon "button" at bounding box center [250, 6] width 8 height 8
